Goal: Obtain resource: Download file/media

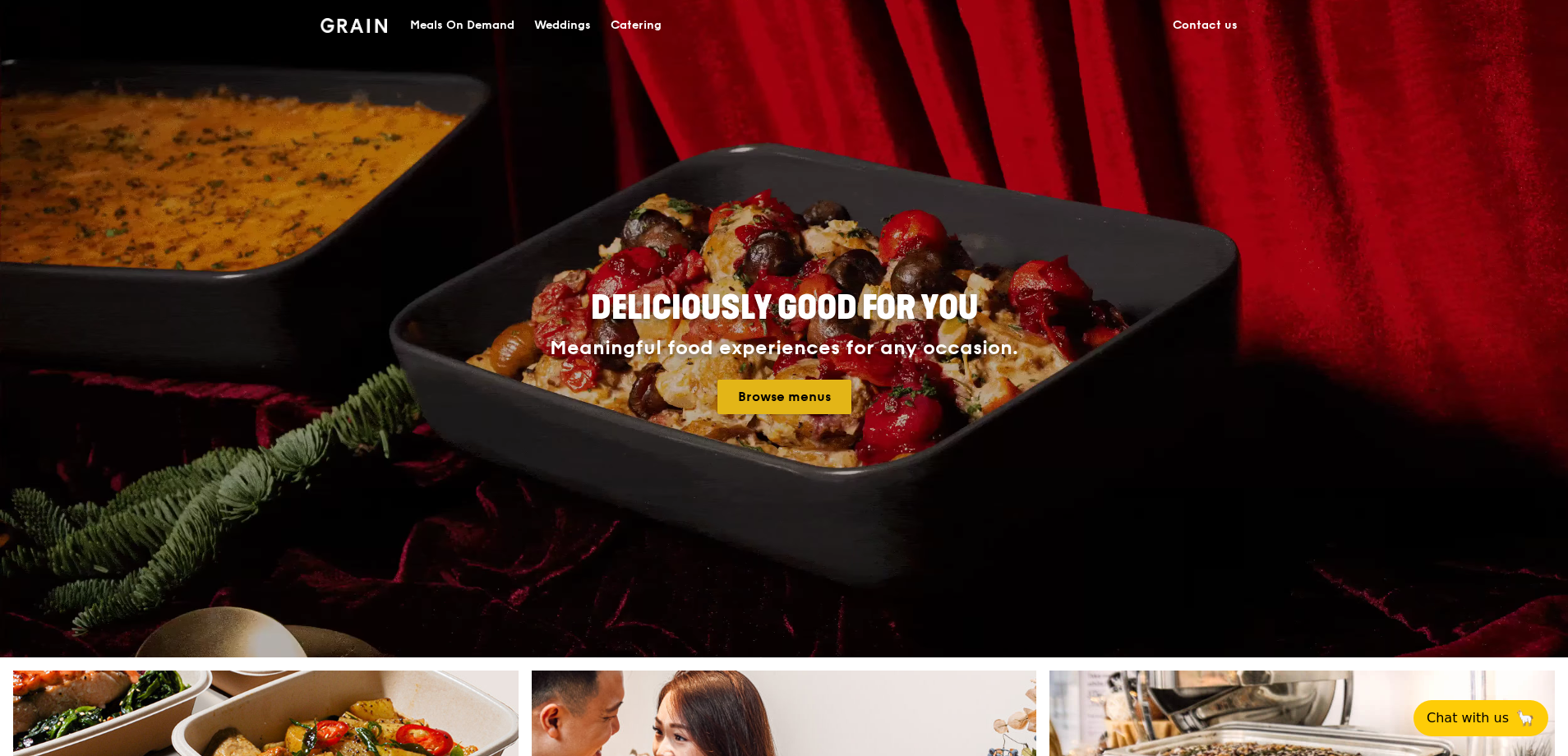
click at [795, 401] on link "Browse menus" at bounding box center [784, 397] width 134 height 34
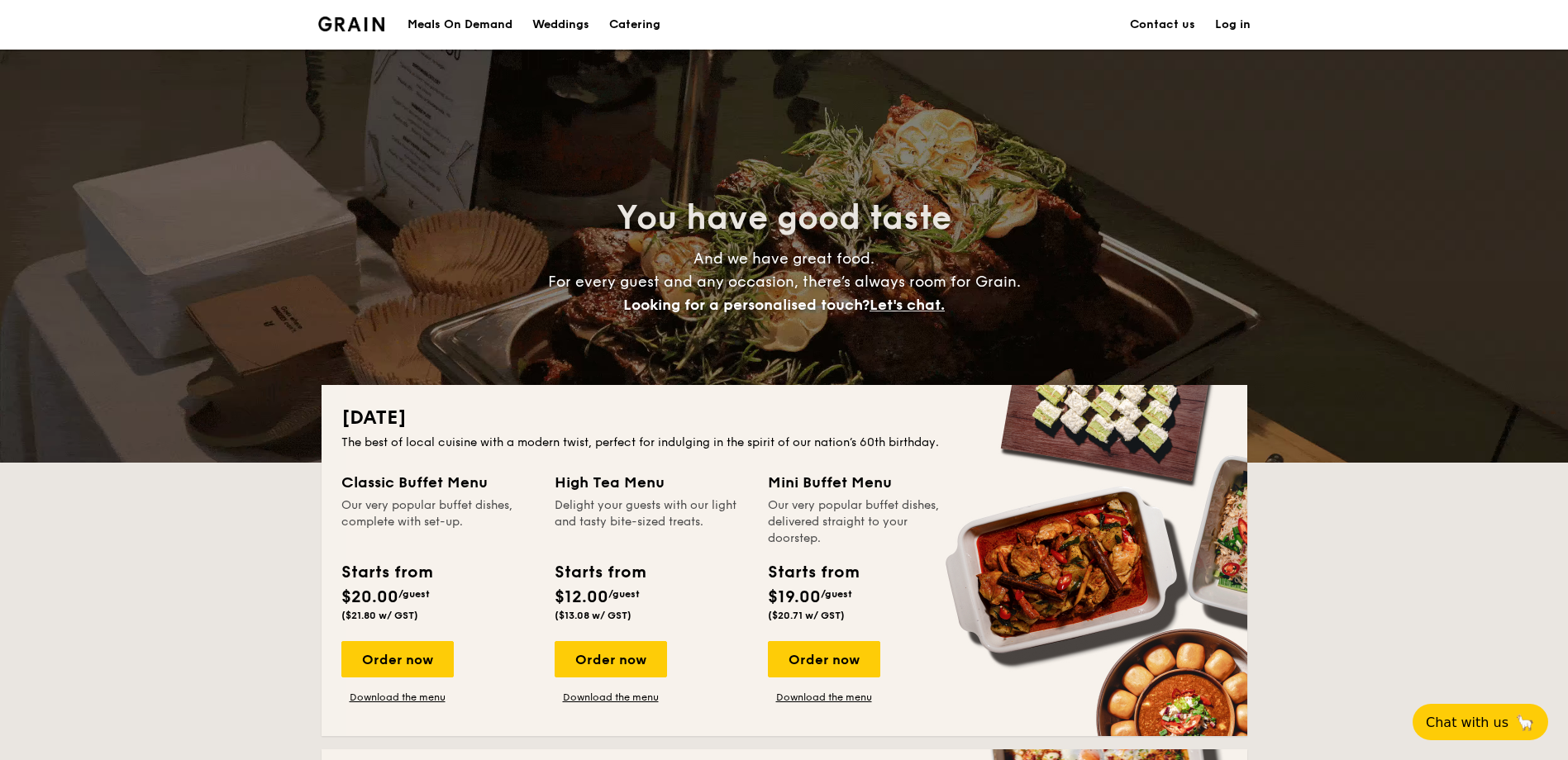
click at [464, 23] on div "Meals On Demand" at bounding box center [460, 25] width 105 height 49
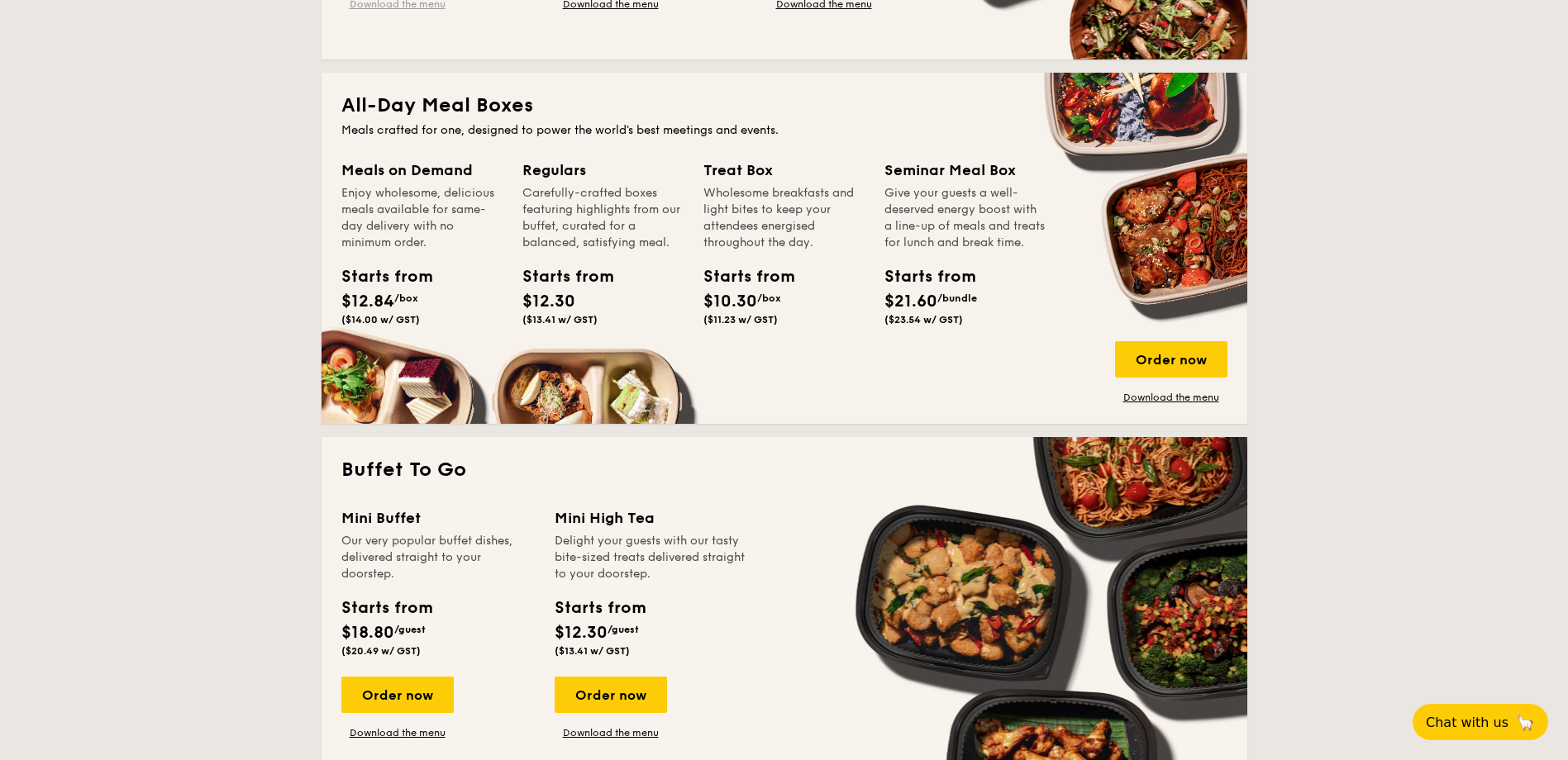
scroll to position [1101, 0]
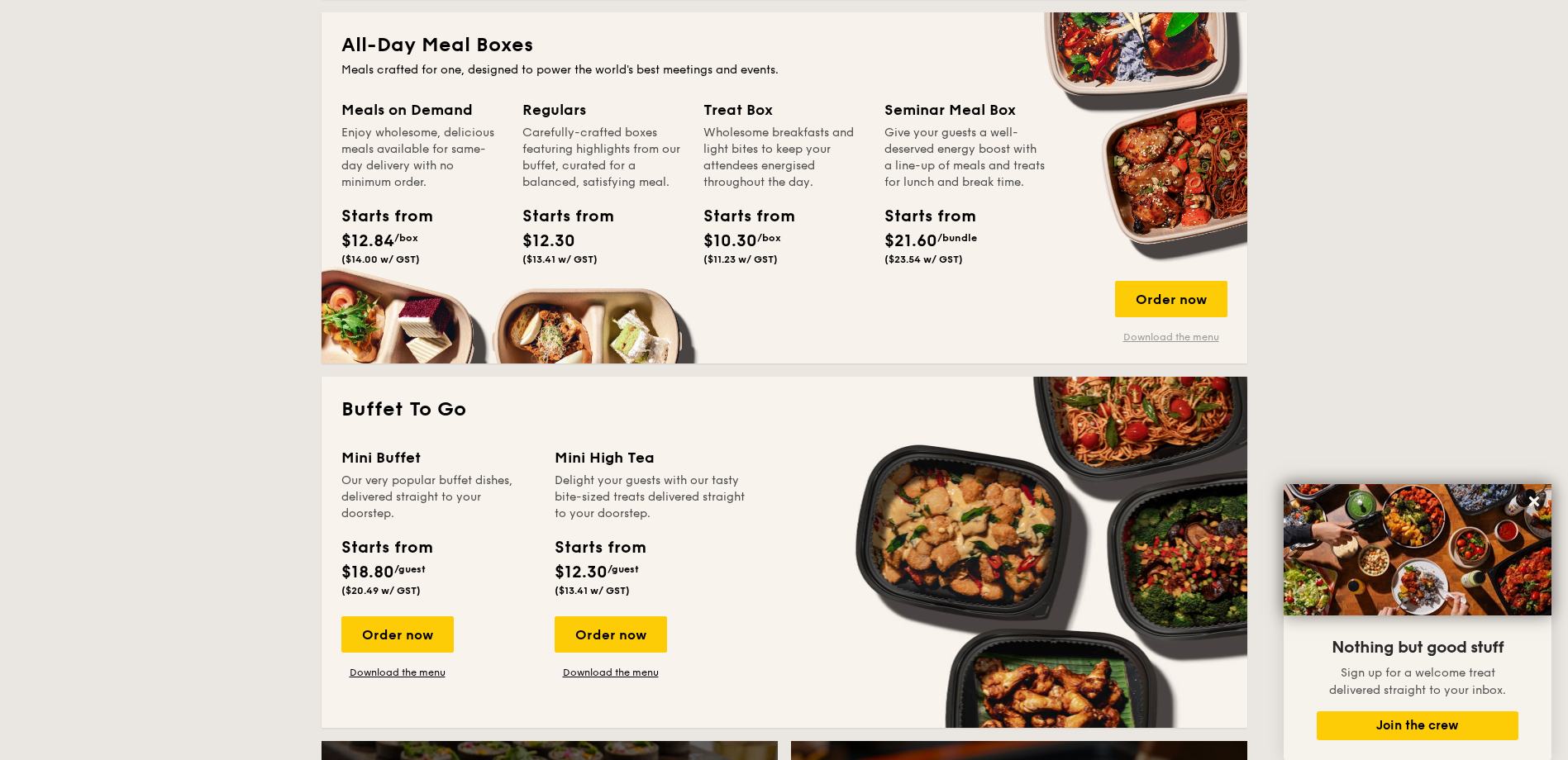
click at [1178, 337] on link "Download the menu" at bounding box center [1171, 336] width 113 height 13
